Goal: Transaction & Acquisition: Obtain resource

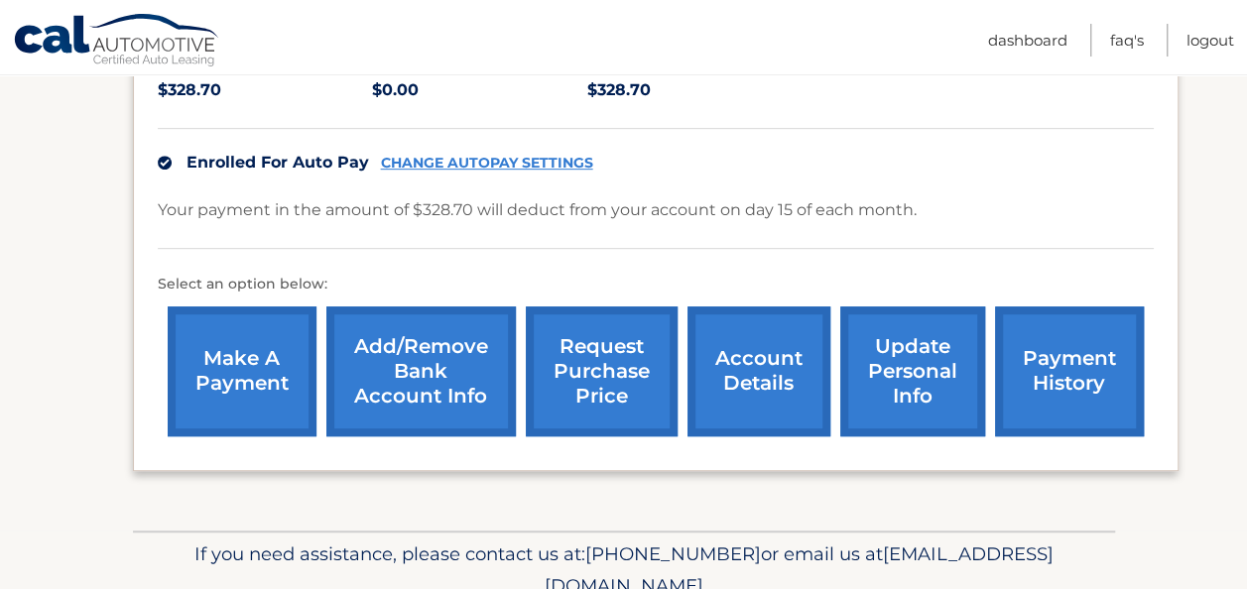
scroll to position [452, 0]
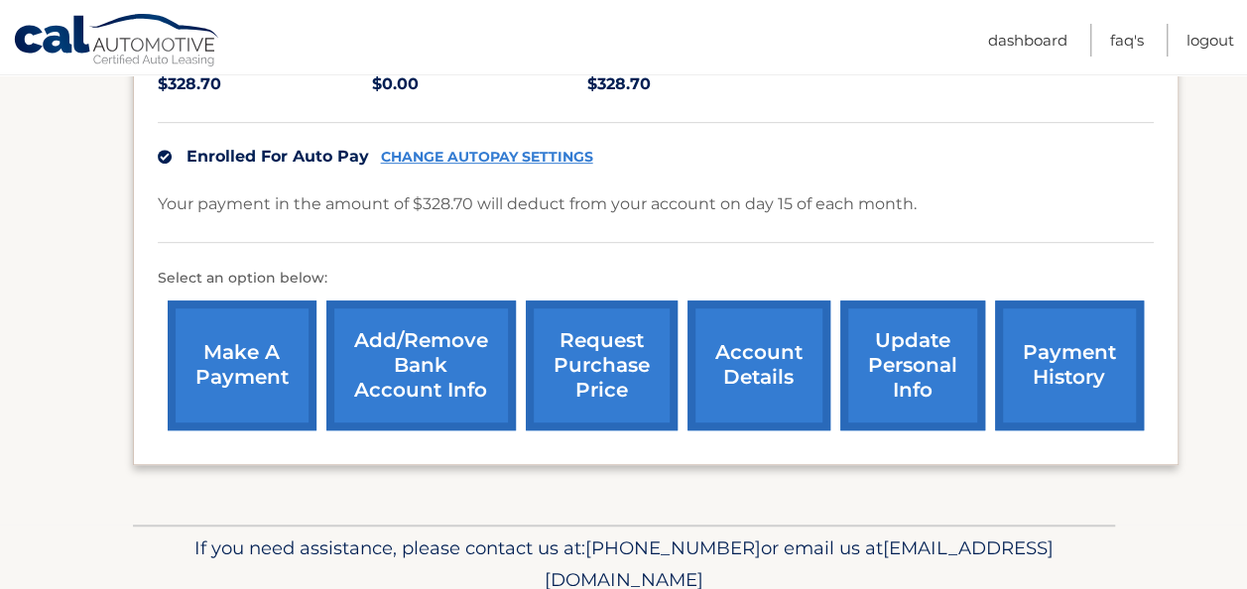
click at [784, 360] on link "account details" at bounding box center [759, 366] width 143 height 130
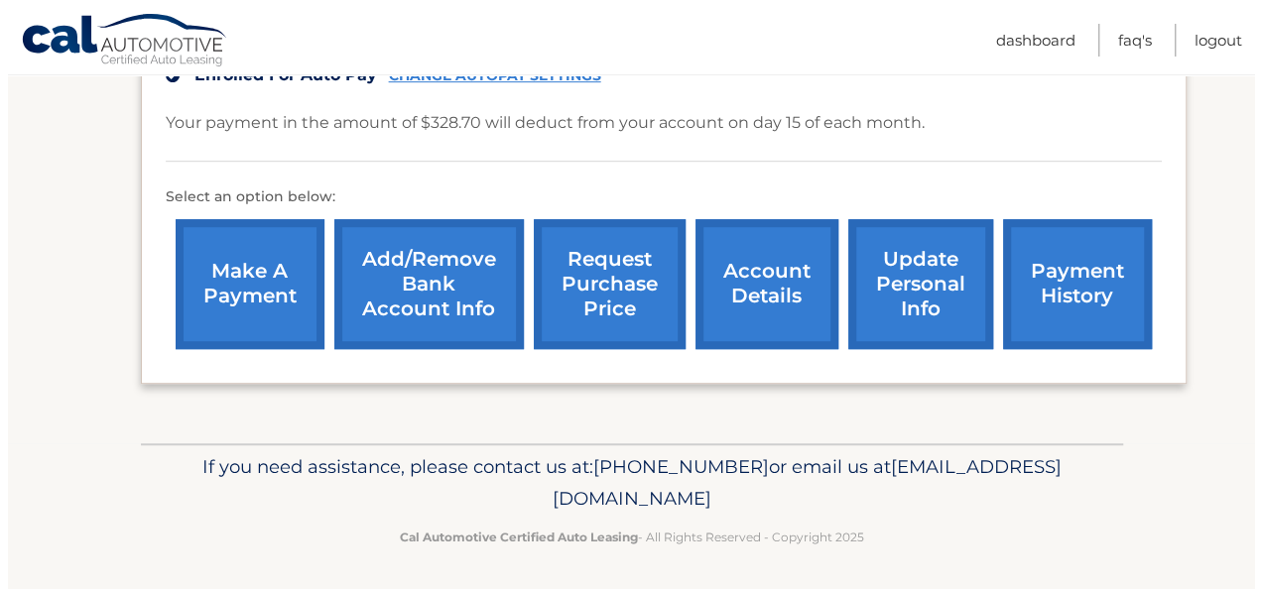
scroll to position [536, 0]
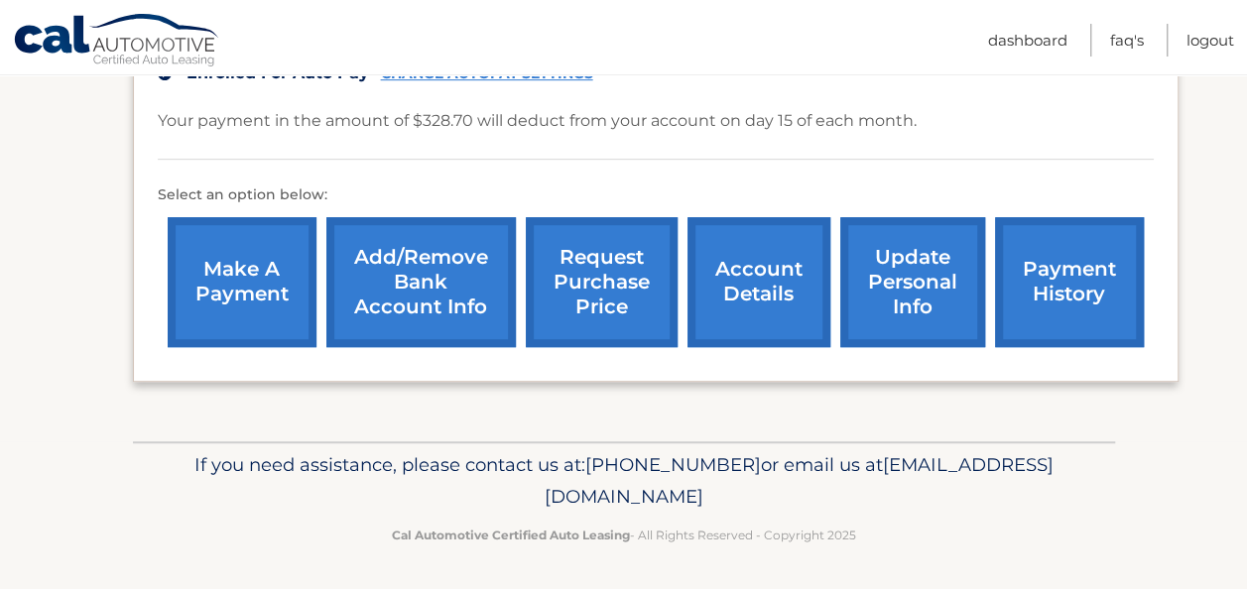
click at [603, 289] on link "request purchase price" at bounding box center [602, 282] width 152 height 130
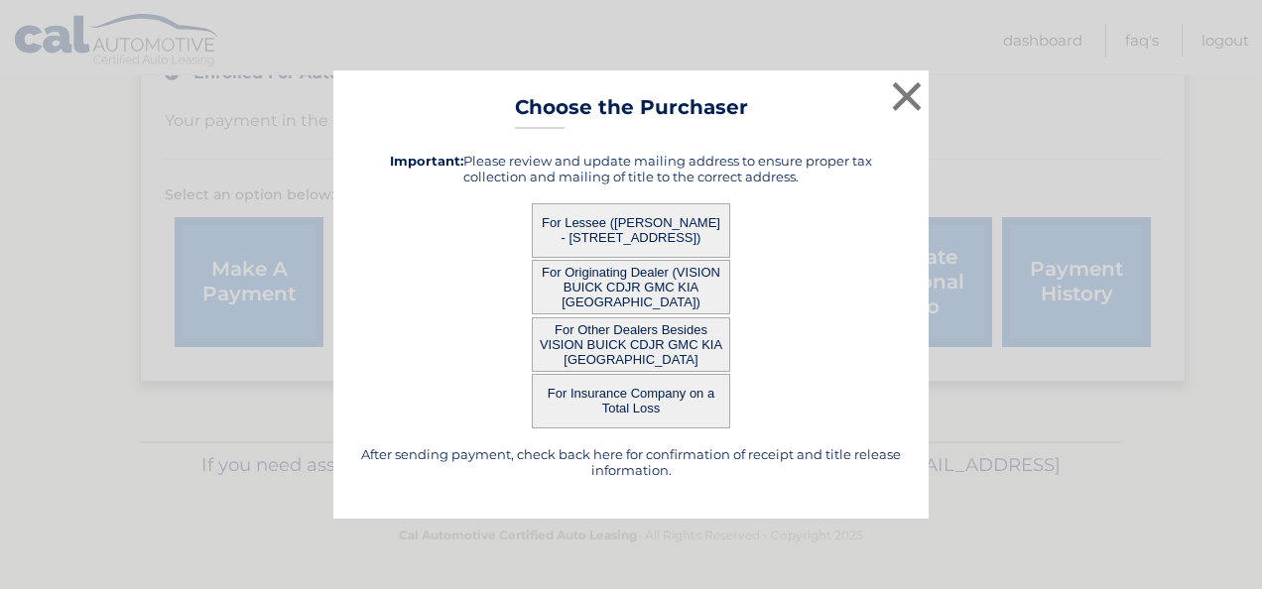
click at [610, 219] on button "For Lessee ([PERSON_NAME] - [STREET_ADDRESS])" at bounding box center [631, 230] width 198 height 55
click at [622, 230] on button "For Lessee ([PERSON_NAME] - [STREET_ADDRESS])" at bounding box center [631, 230] width 198 height 55
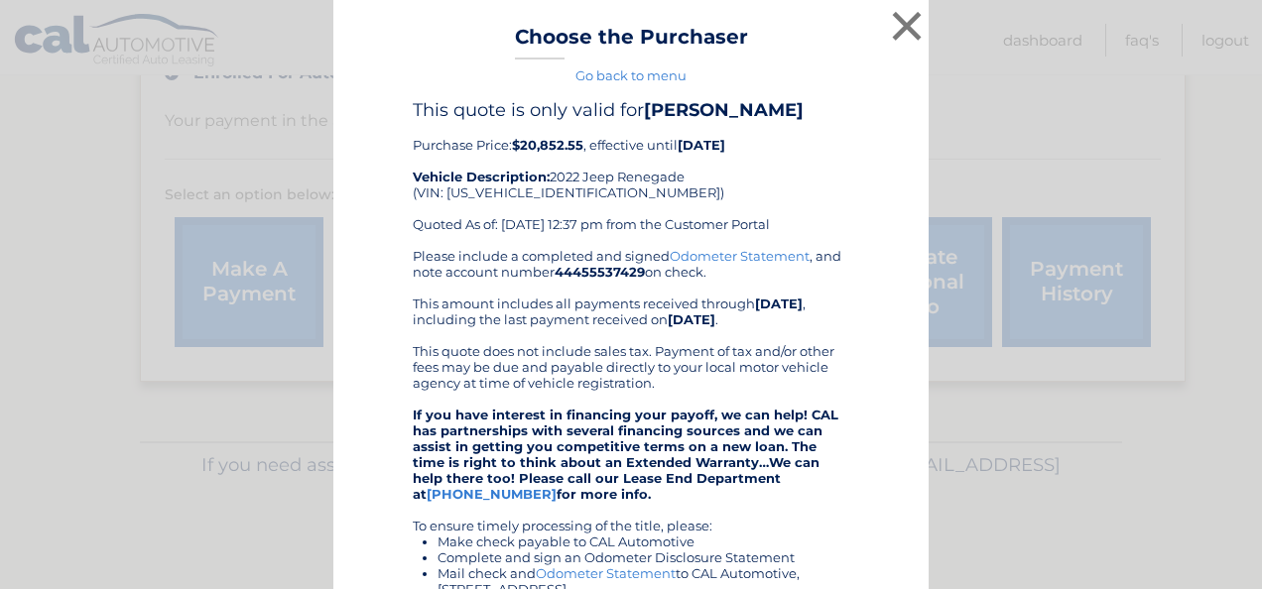
click at [720, 257] on link "Odometer Statement" at bounding box center [740, 256] width 140 height 16
